Goal: Task Accomplishment & Management: Use online tool/utility

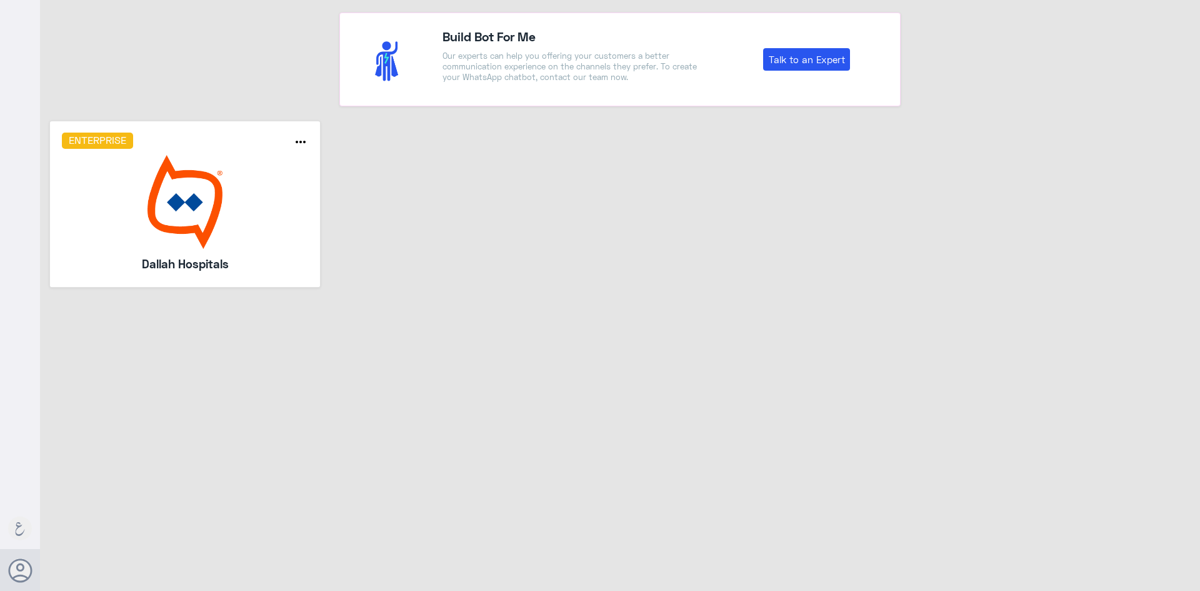
click at [187, 192] on img at bounding box center [185, 202] width 247 height 94
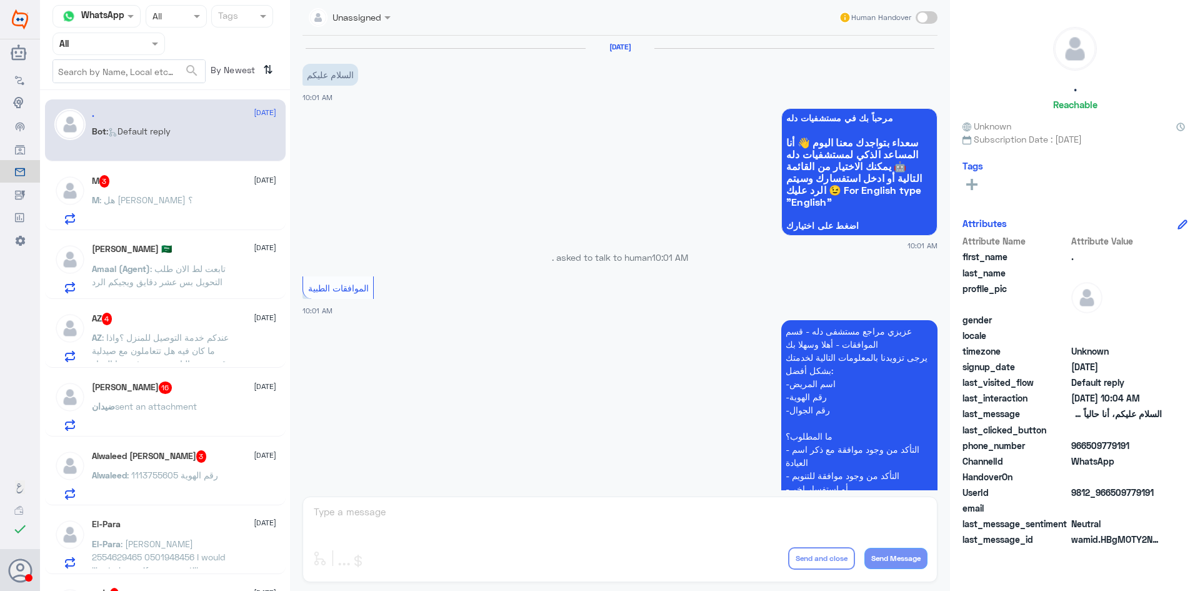
scroll to position [201, 0]
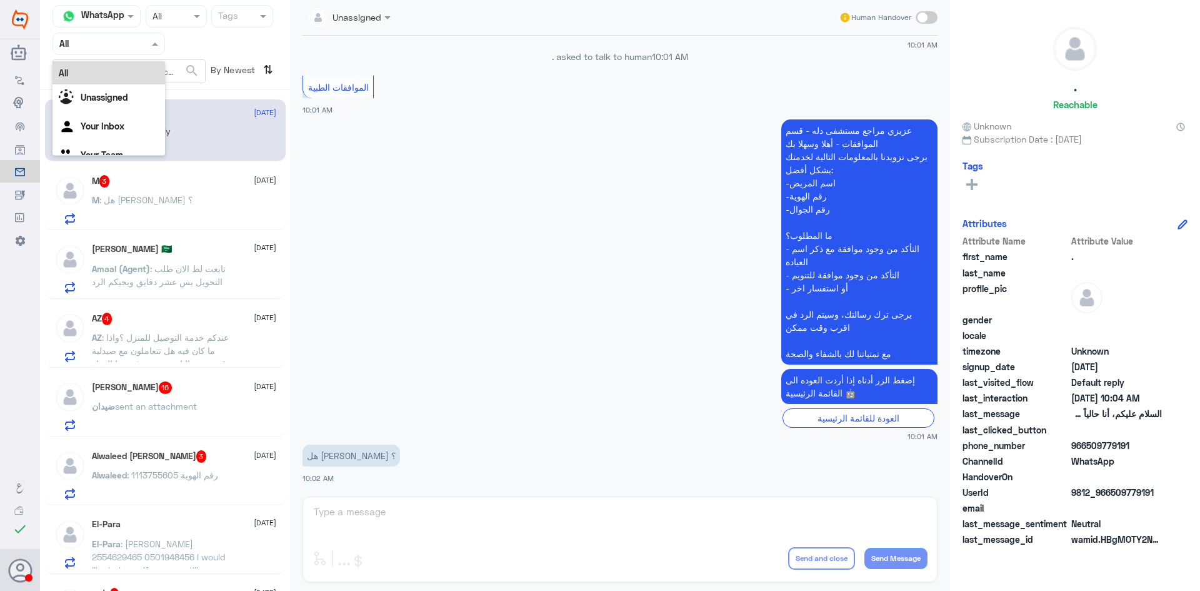
click at [102, 46] on input "text" at bounding box center [93, 43] width 69 height 14
click at [94, 124] on Inbox "Your Inbox" at bounding box center [103, 126] width 44 height 11
